Goal: Information Seeking & Learning: Learn about a topic

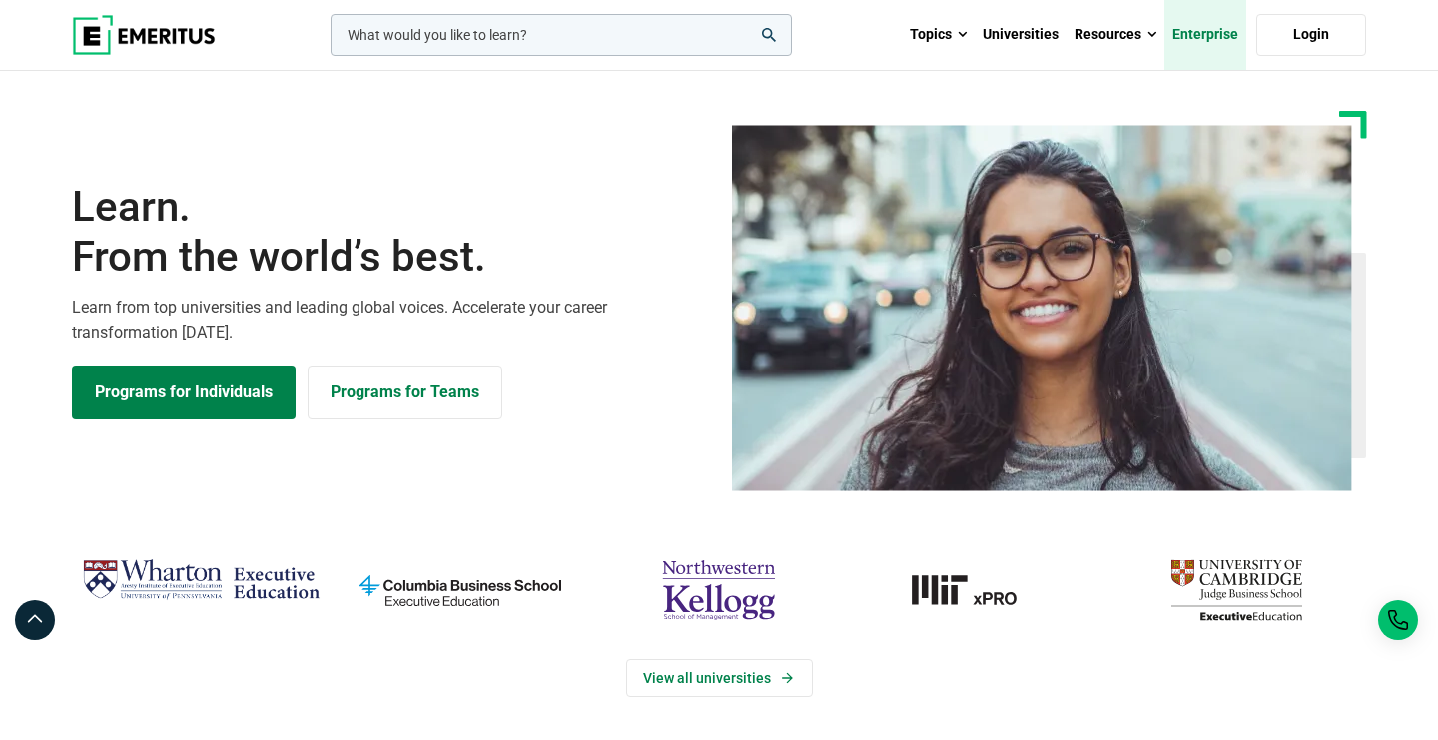
click at [1225, 28] on link "Enterprise" at bounding box center [1205, 35] width 82 height 70
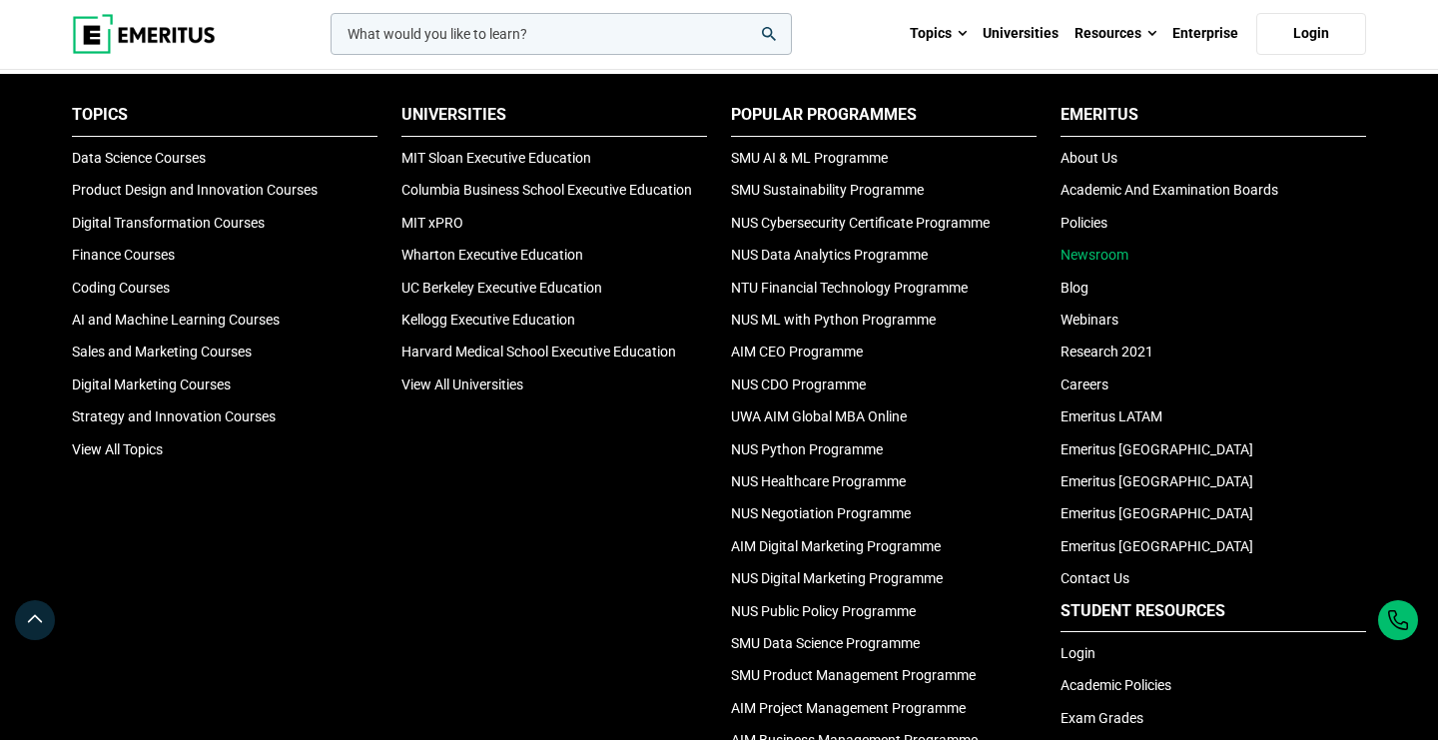
scroll to position [6708, 0]
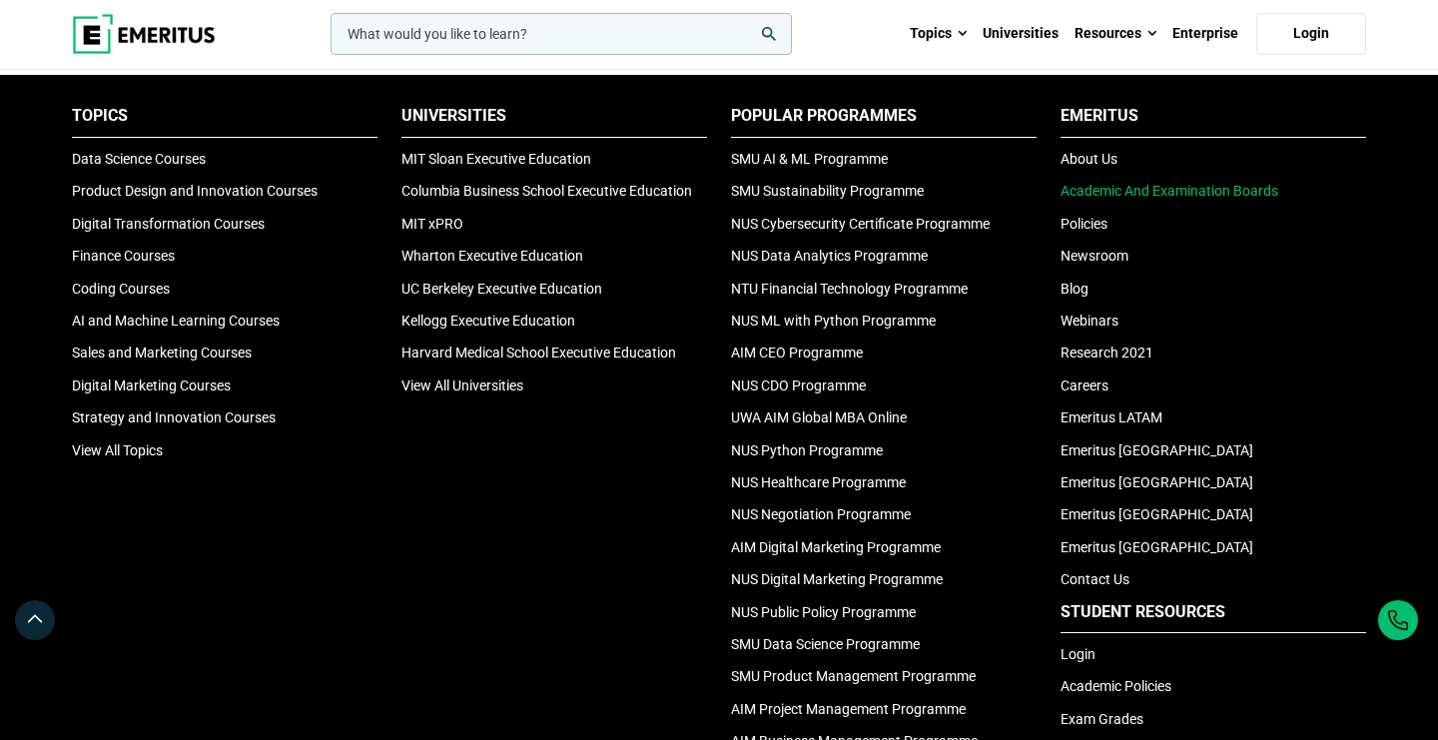
click at [1087, 187] on link "Academic And Examination Boards" at bounding box center [1169, 191] width 218 height 16
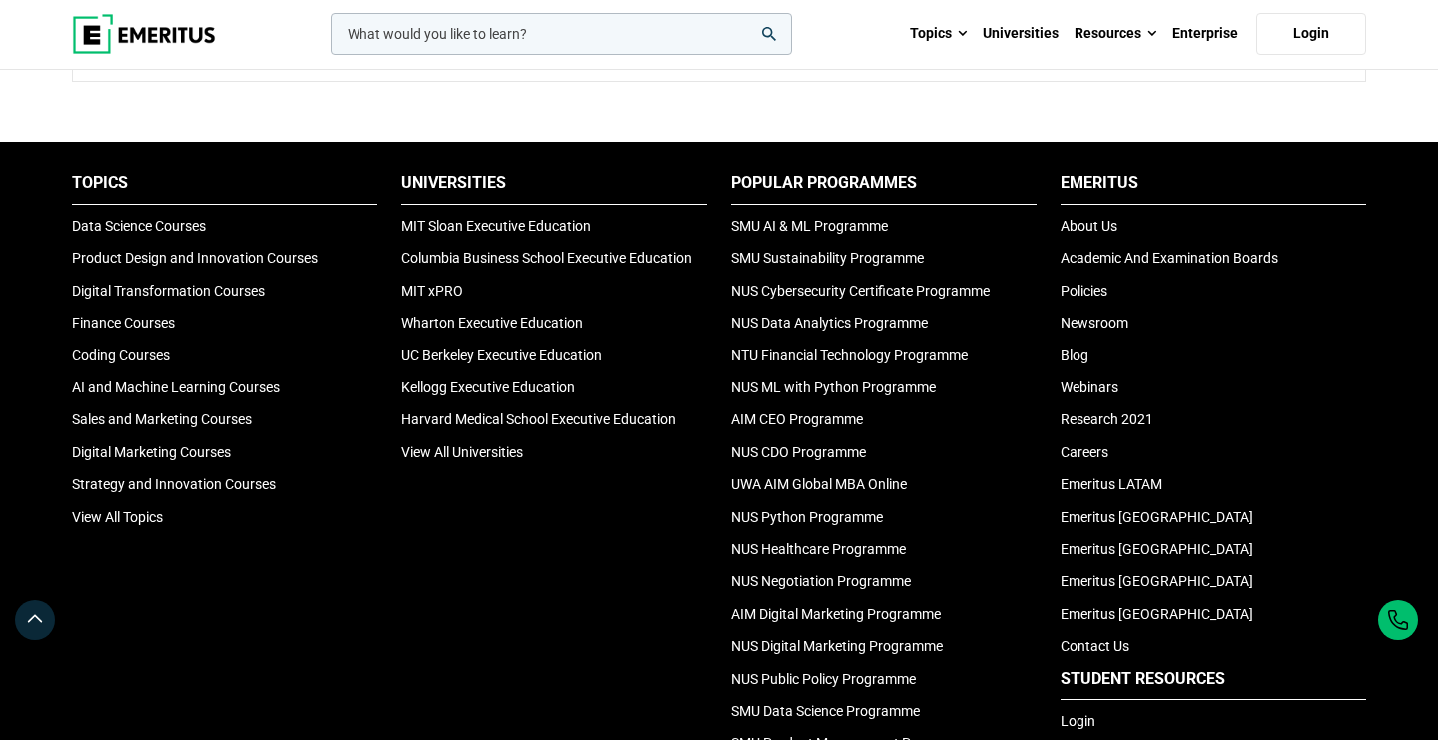
scroll to position [2057, 0]
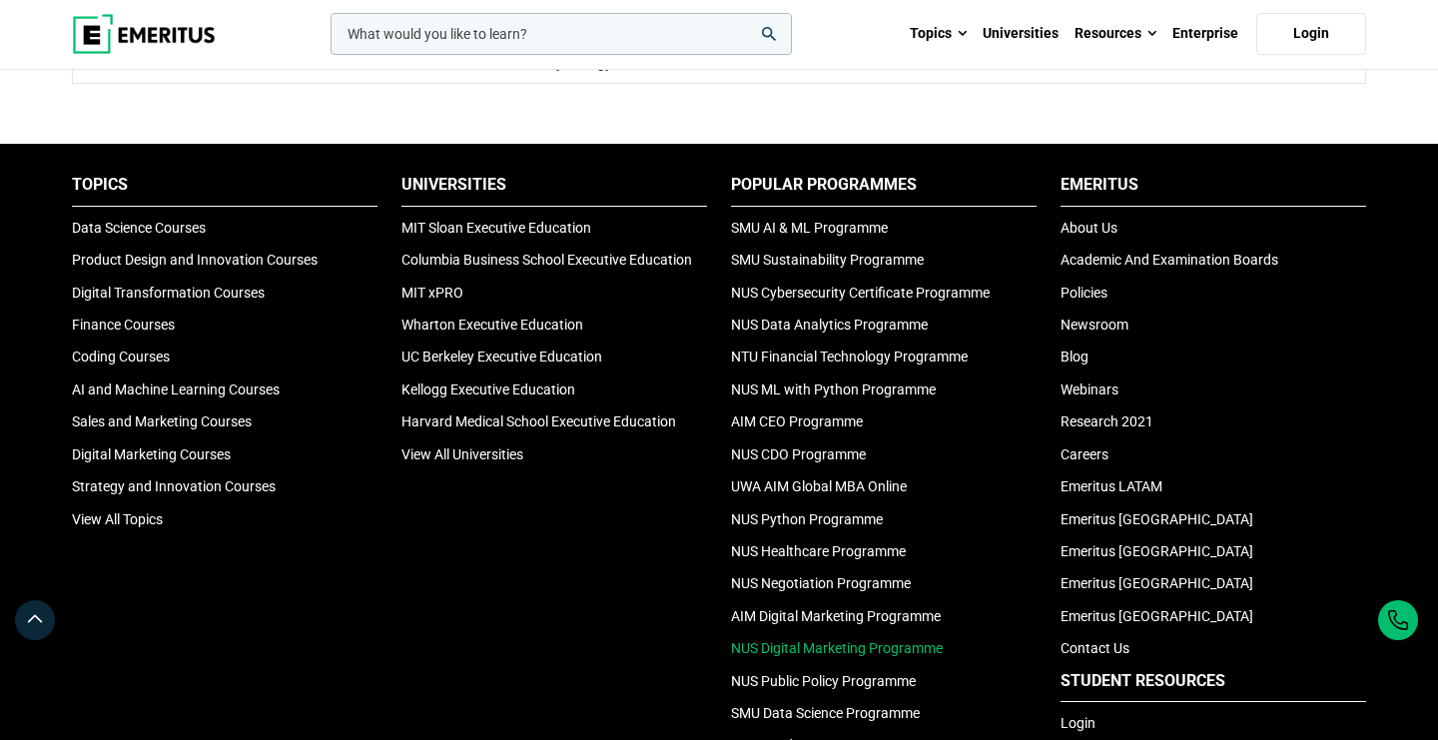
click at [843, 640] on link "NUS Digital Marketing Programme" at bounding box center [837, 648] width 212 height 16
